Goal: Find contact information: Find contact information

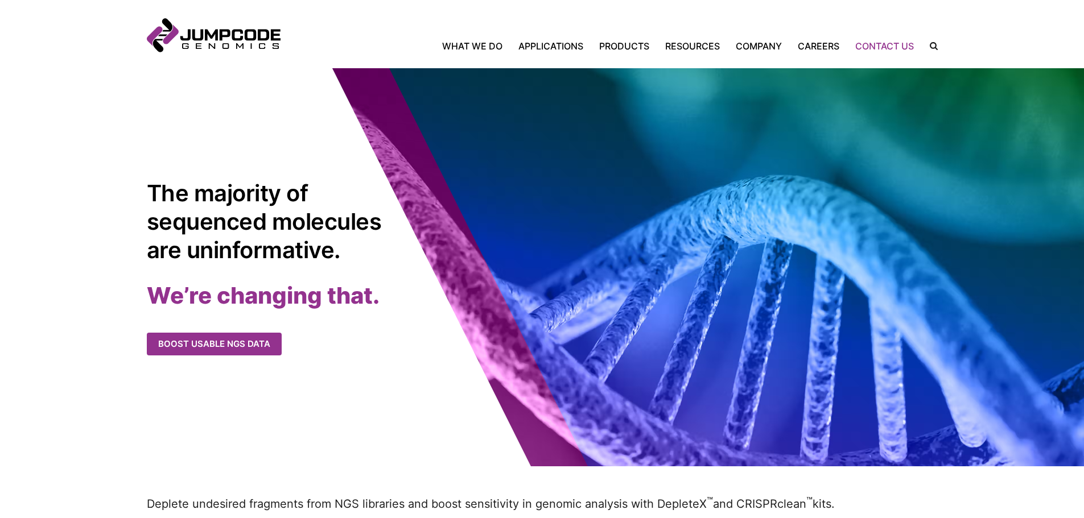
click at [861, 47] on link "Contact Us" at bounding box center [884, 46] width 75 height 14
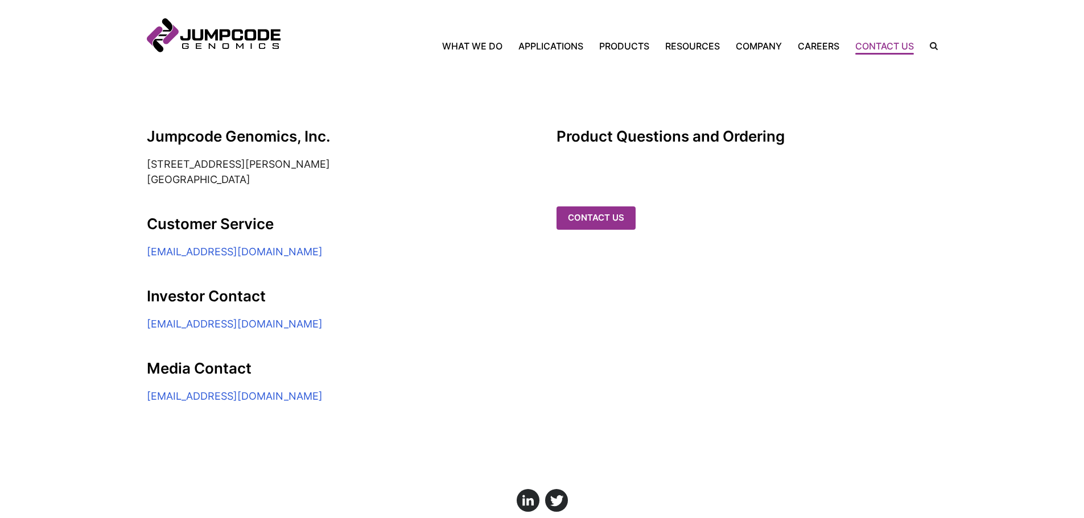
scroll to position [228, 0]
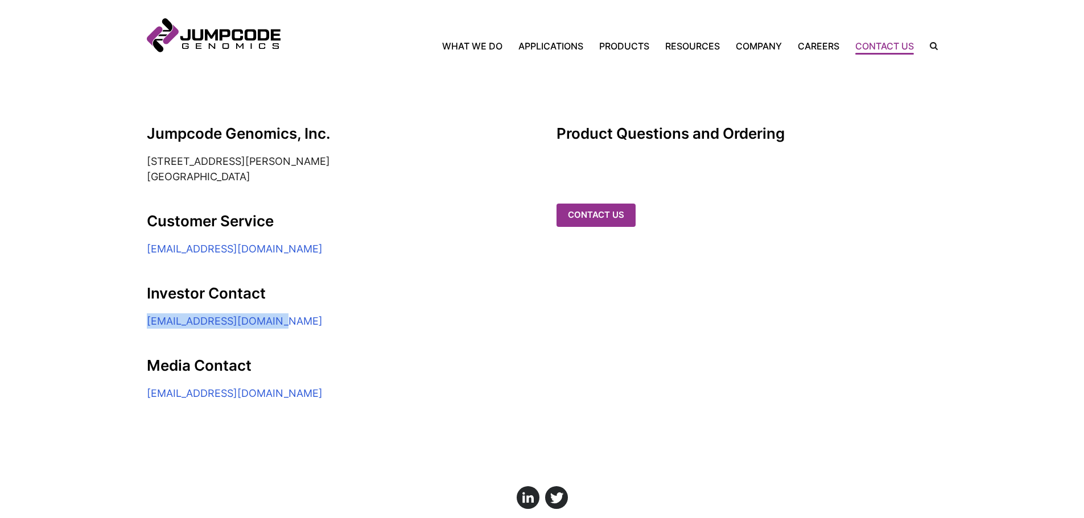
drag, startPoint x: 285, startPoint y: 321, endPoint x: 130, endPoint y: 319, distance: 154.8
click at [130, 319] on section "Jumpcode Genomics, Inc. 6330 Nancy Ridge Drive, Suite 104 San Diego, CA 92121 C…" at bounding box center [542, 220] width 1084 height 361
copy link "ir@jumpcodegenomics.com"
click at [235, 187] on simple-column "Jumpcode Genomics, Inc. 6330 Nancy Ridge Drive, Suite 104 San Diego, CA 92121 C…" at bounding box center [337, 263] width 381 height 276
click at [603, 203] on link "Contact us" at bounding box center [597, 214] width 79 height 23
